Goal: Information Seeking & Learning: Learn about a topic

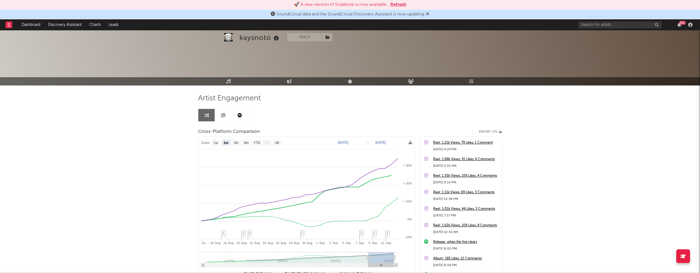
select select "1m"
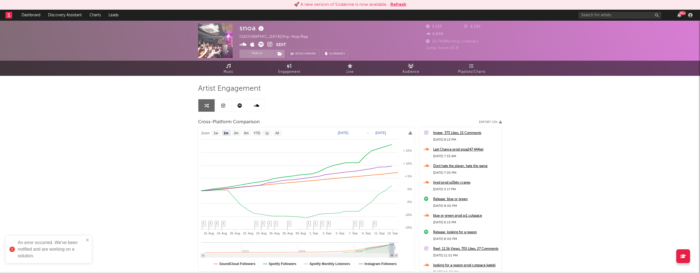
select select "1m"
click at [228, 69] on span "Music" at bounding box center [228, 72] width 10 height 7
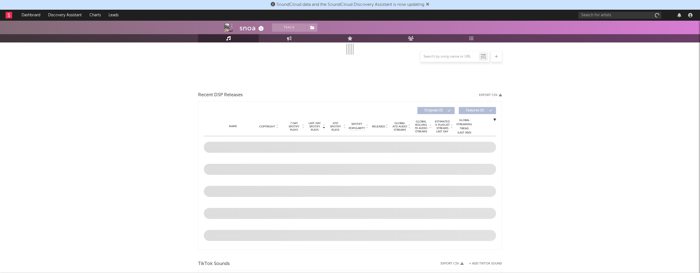
scroll to position [112, 0]
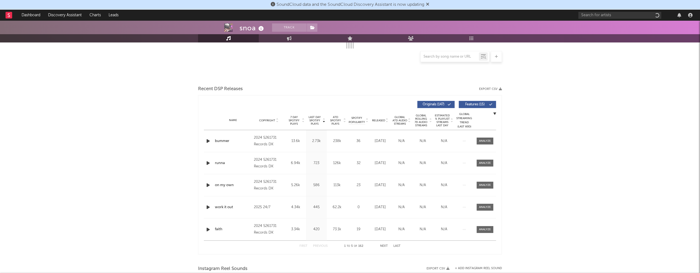
click at [208, 140] on icon "button" at bounding box center [208, 141] width 6 height 7
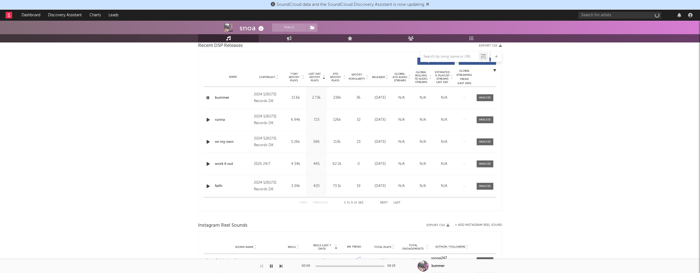
select select "6m"
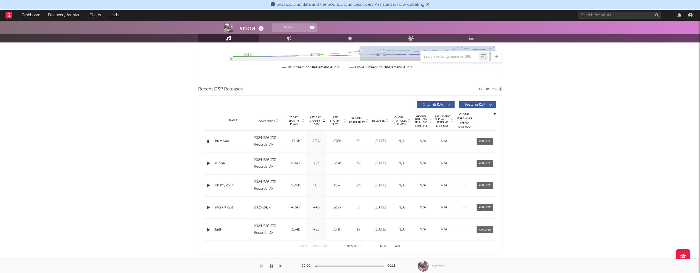
scroll to position [0, 0]
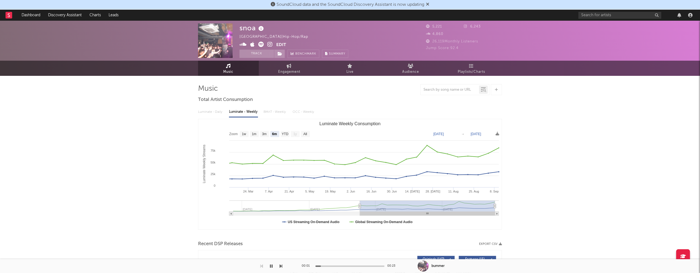
click at [270, 45] on icon at bounding box center [269, 45] width 5 height 6
click at [242, 44] on icon at bounding box center [242, 45] width 7 height 6
click at [273, 266] on icon "button" at bounding box center [271, 266] width 3 height 4
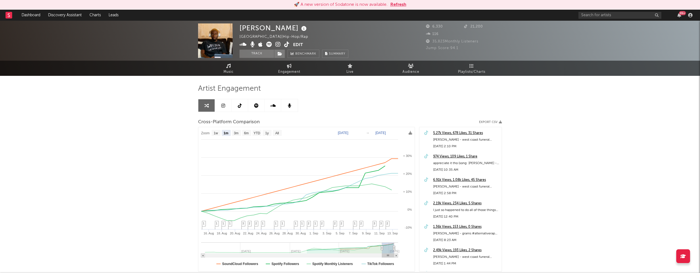
select select "1m"
click at [278, 45] on icon at bounding box center [277, 45] width 5 height 6
click at [244, 44] on icon at bounding box center [242, 45] width 7 height 6
